Goal: Task Accomplishment & Management: Use online tool/utility

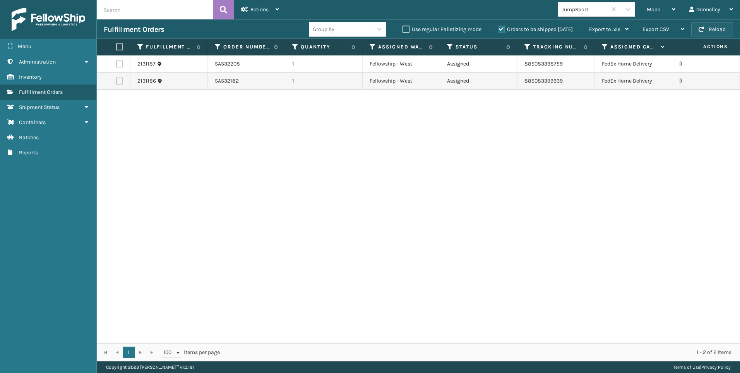
click at [710, 29] on button "Reload" at bounding box center [713, 29] width 42 height 14
click at [659, 12] on span "Mode" at bounding box center [654, 9] width 14 height 7
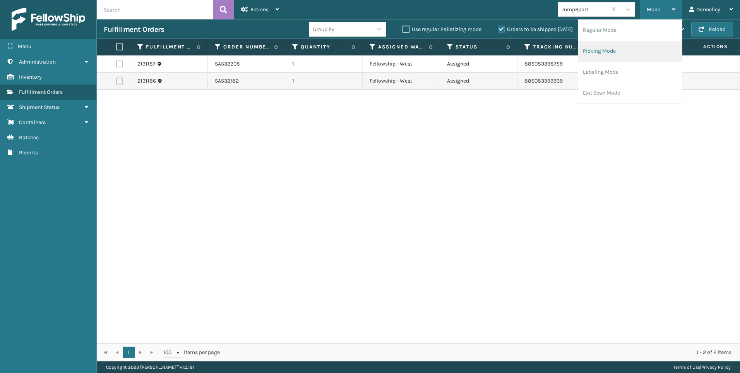
click at [639, 44] on li "Picking Mode" at bounding box center [631, 51] width 104 height 21
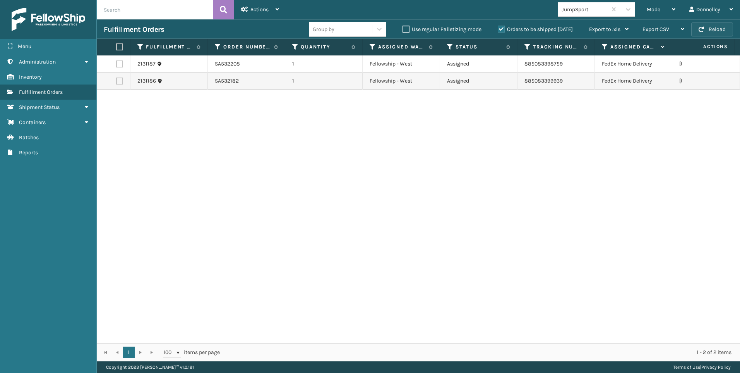
click at [719, 31] on button "Reload" at bounding box center [713, 29] width 42 height 14
click at [704, 30] on span "button" at bounding box center [701, 29] width 5 height 5
click at [704, 34] on button "Reload" at bounding box center [713, 29] width 42 height 14
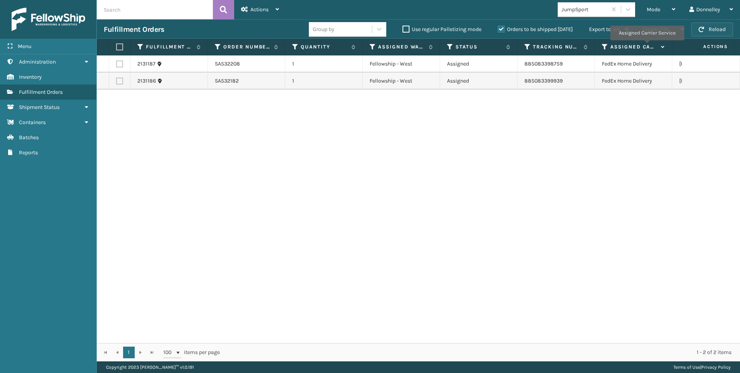
click at [715, 27] on button "Reload" at bounding box center [713, 29] width 42 height 14
click at [708, 26] on button "Reload" at bounding box center [713, 29] width 42 height 14
click at [708, 27] on button "Reload" at bounding box center [713, 29] width 42 height 14
